Goal: Check status: Check status

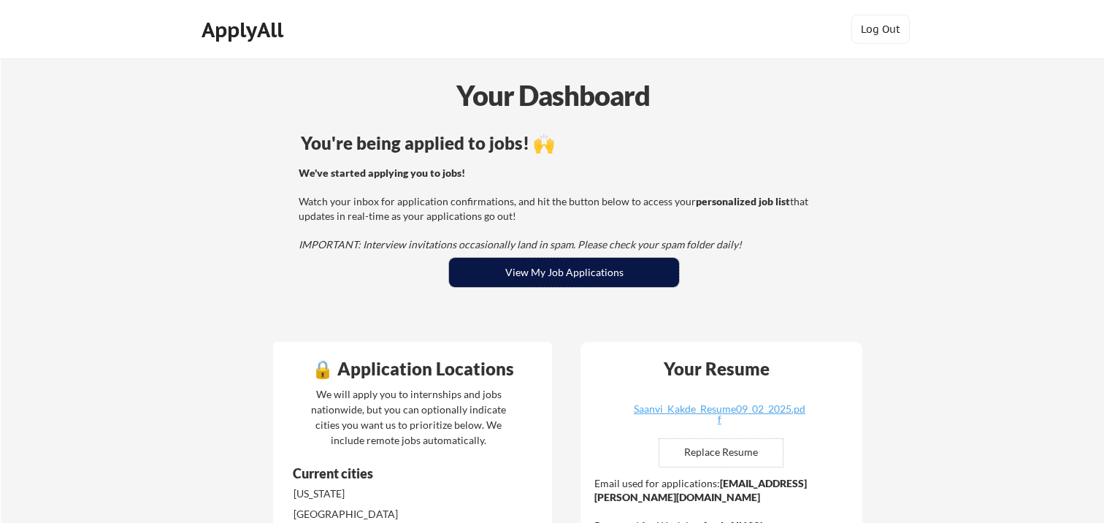
click at [529, 269] on button "View My Job Applications" at bounding box center [564, 272] width 230 height 29
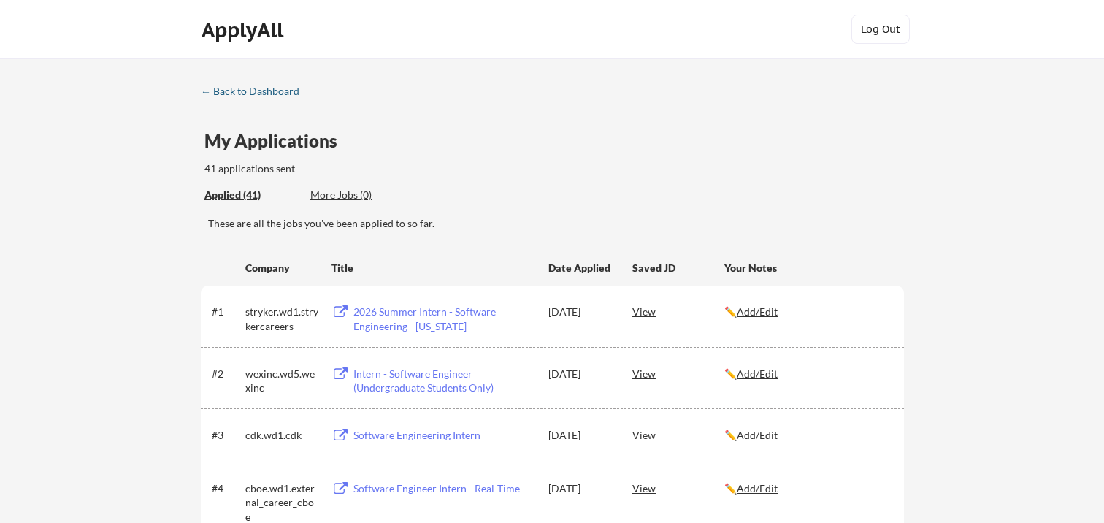
click at [213, 91] on div "← Back to Dashboard" at bounding box center [256, 91] width 110 height 10
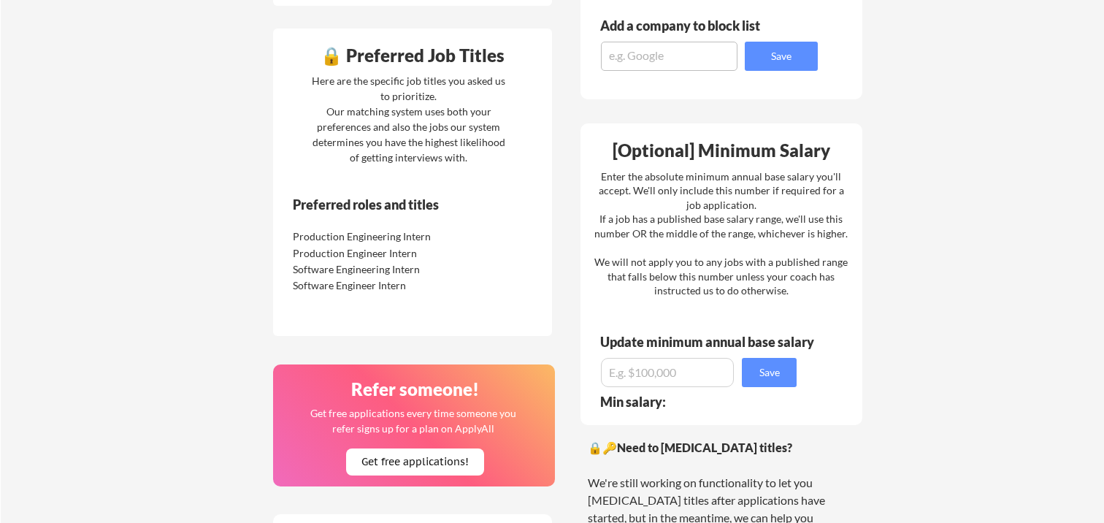
scroll to position [697, 0]
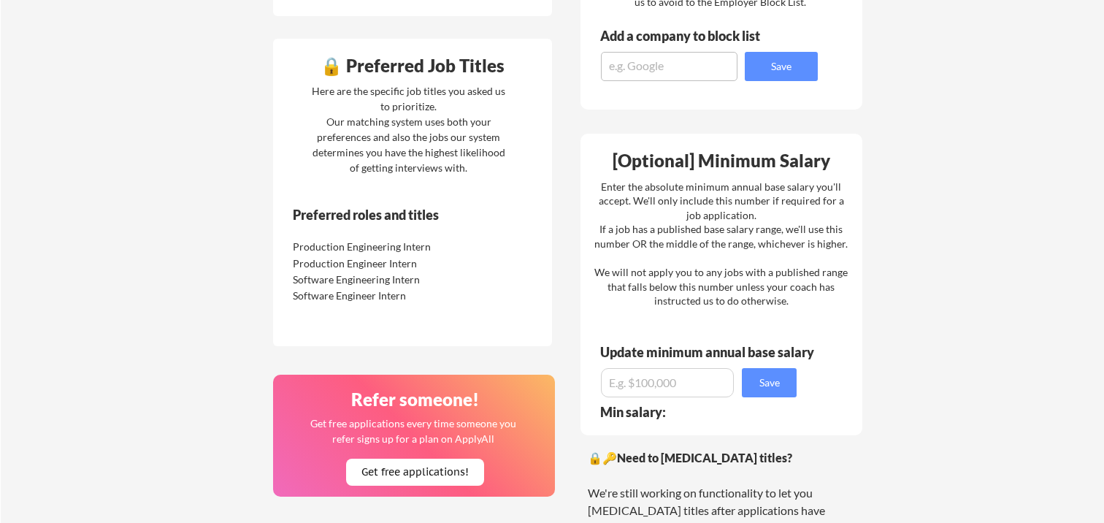
click at [497, 147] on div "Here are the specific job titles you asked us to prioritize. Our matching syste…" at bounding box center [408, 129] width 201 height 92
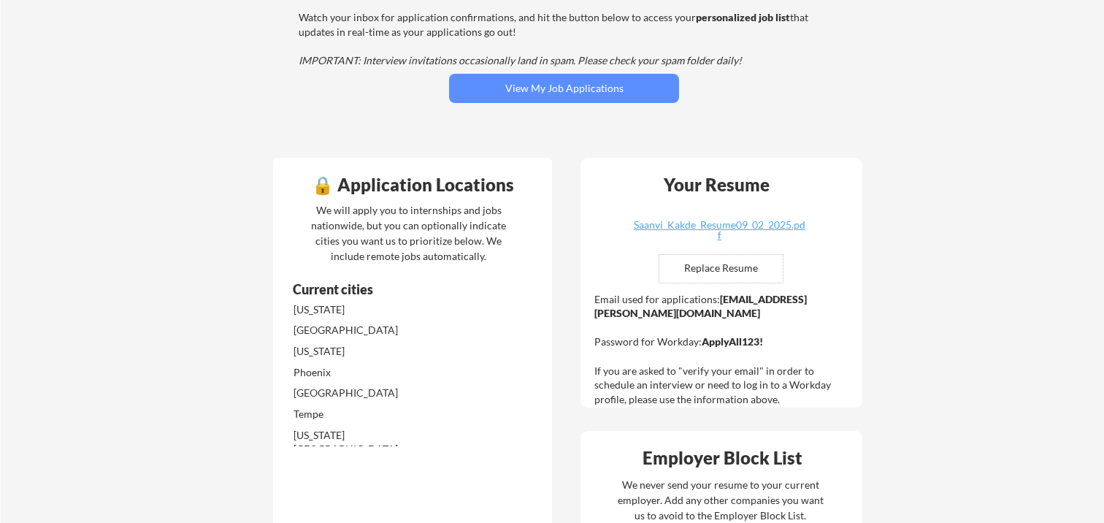
scroll to position [0, 0]
